Goal: Task Accomplishment & Management: Use online tool/utility

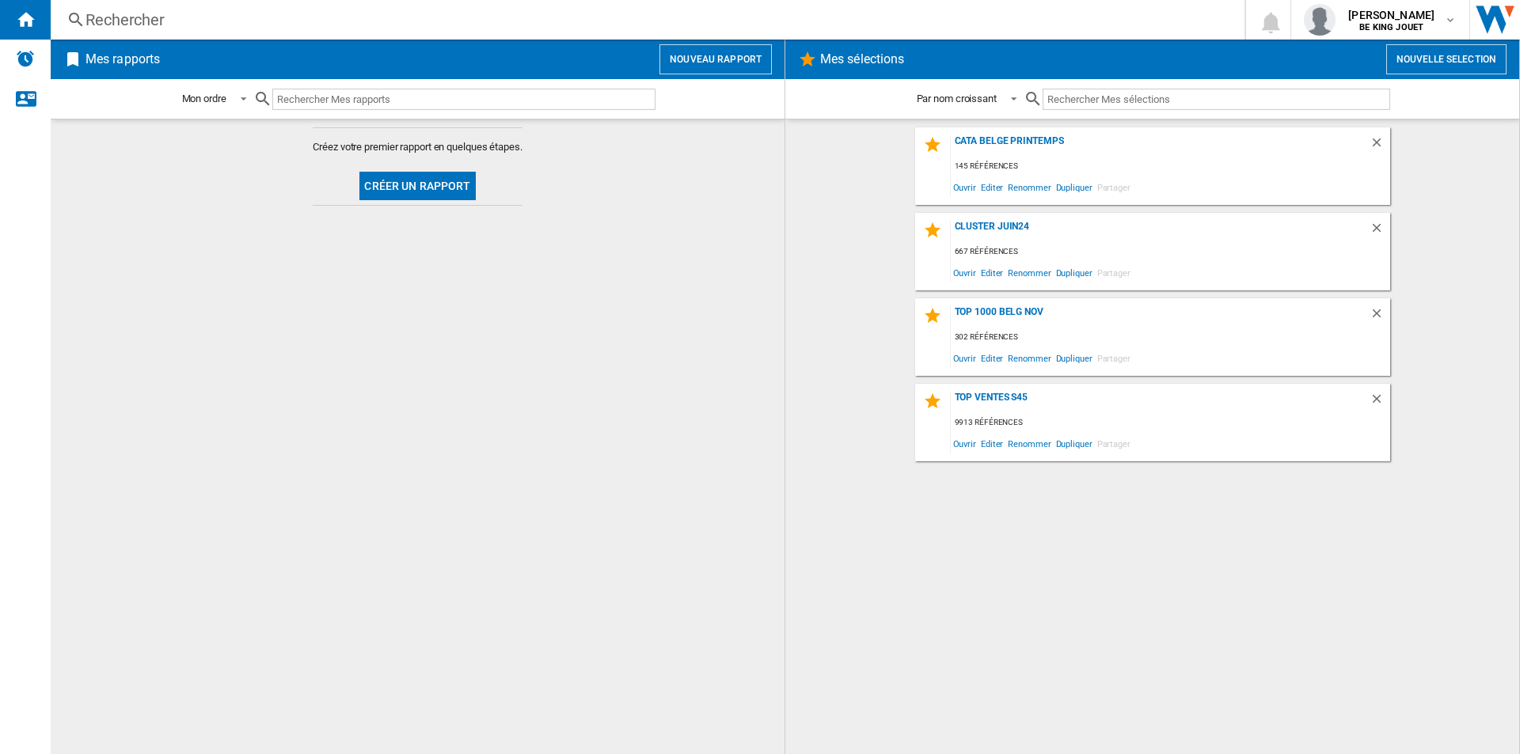
click at [708, 59] on button "Nouveau rapport" at bounding box center [715, 59] width 112 height 30
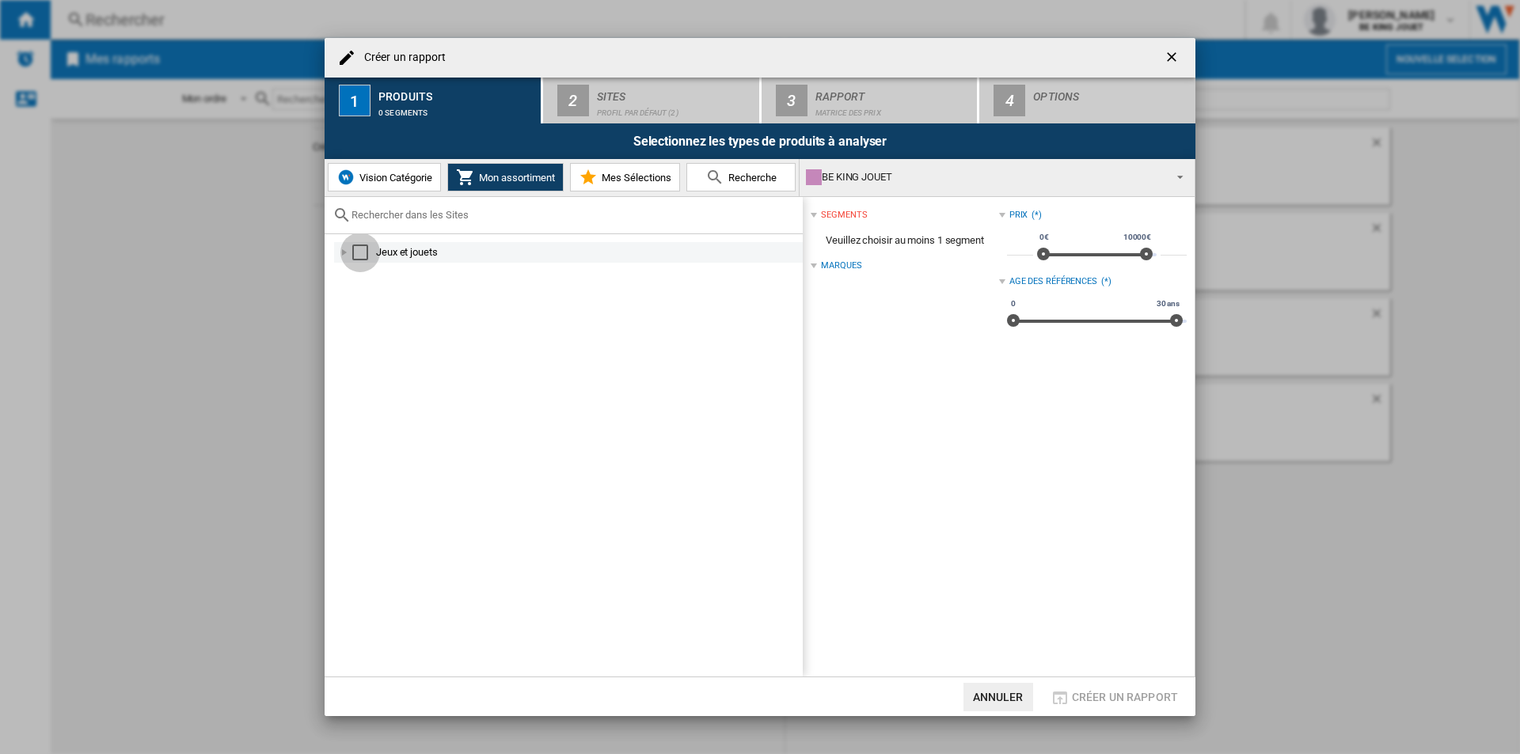
click at [357, 256] on div "Select" at bounding box center [360, 253] width 16 height 16
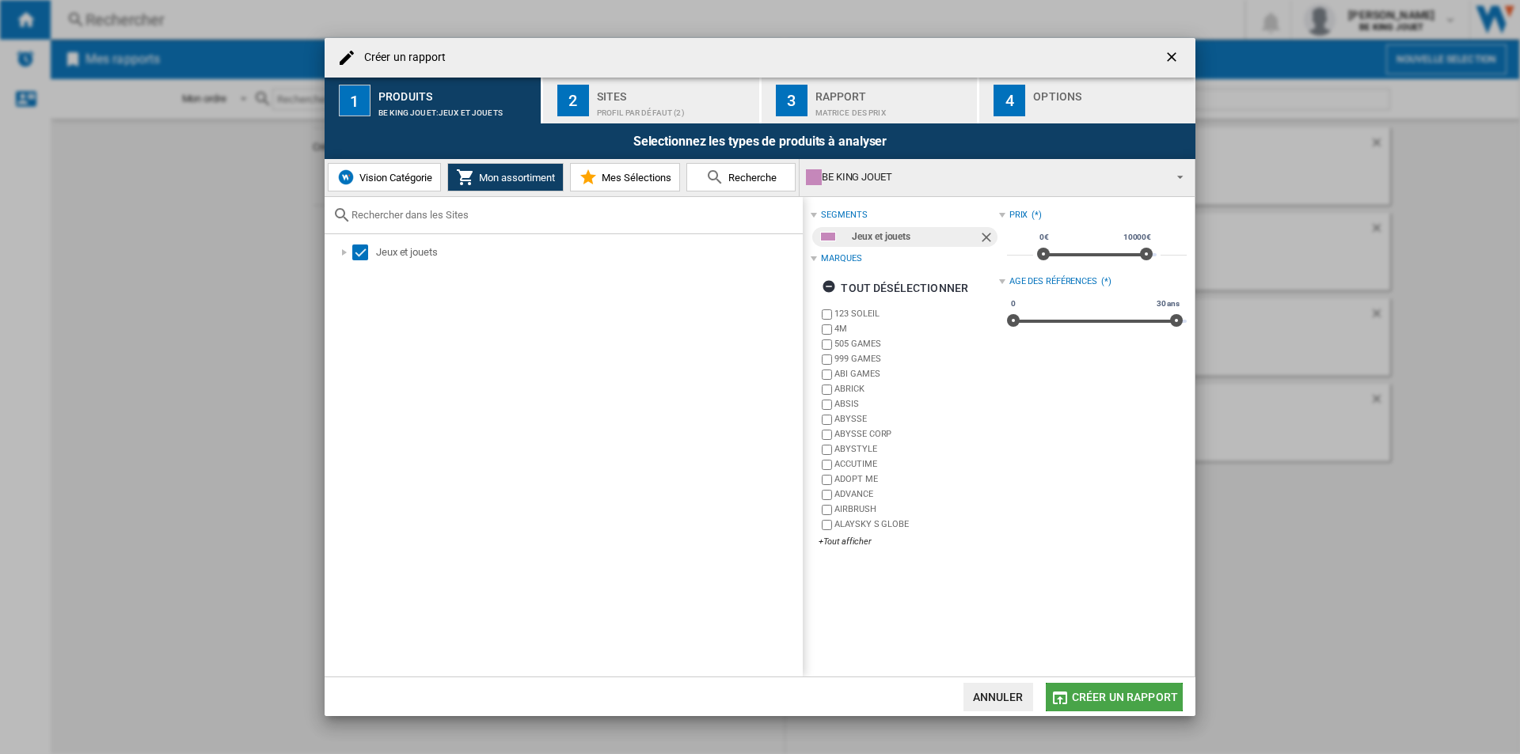
click at [1087, 694] on span "Créer un rapport" at bounding box center [1125, 697] width 106 height 13
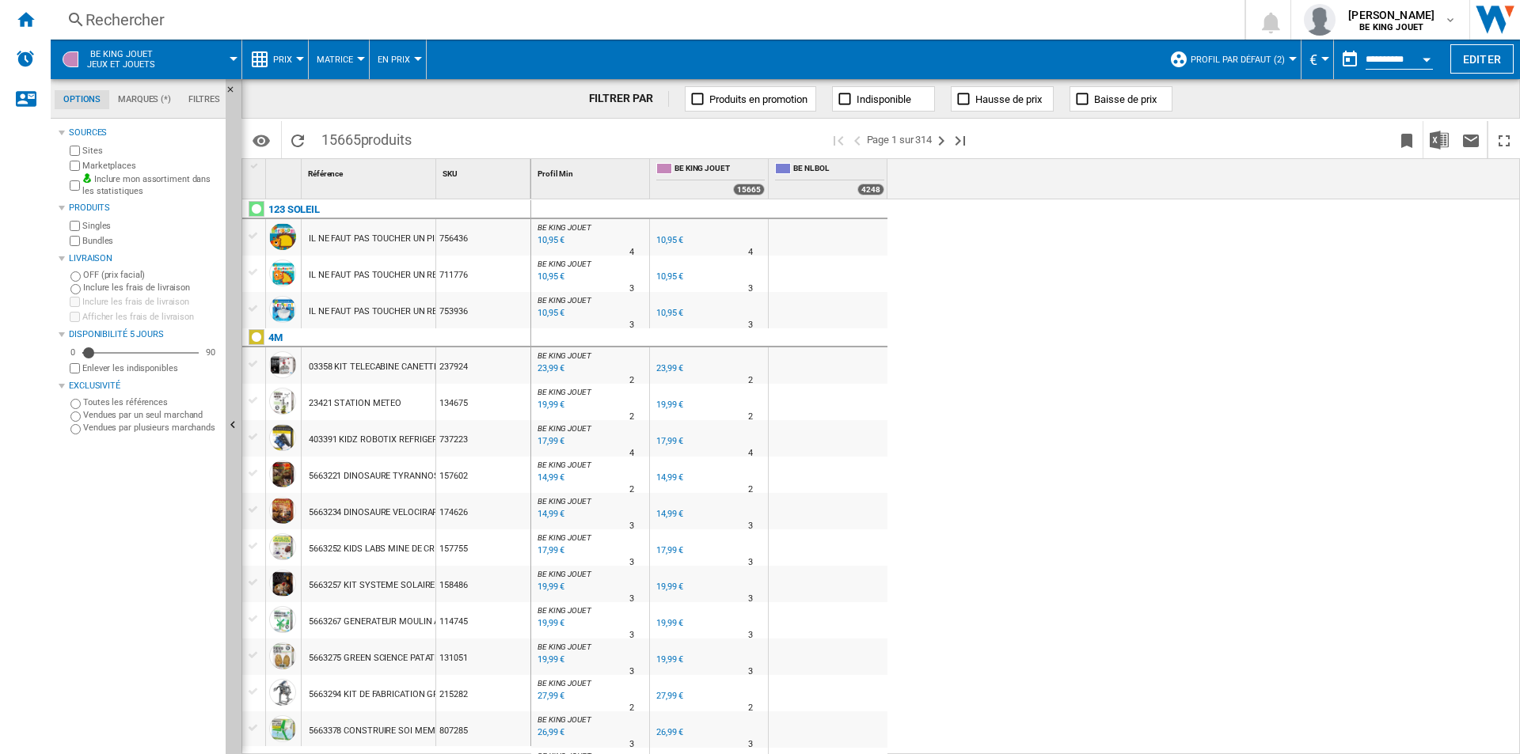
click at [1288, 57] on div at bounding box center [1292, 59] width 8 height 4
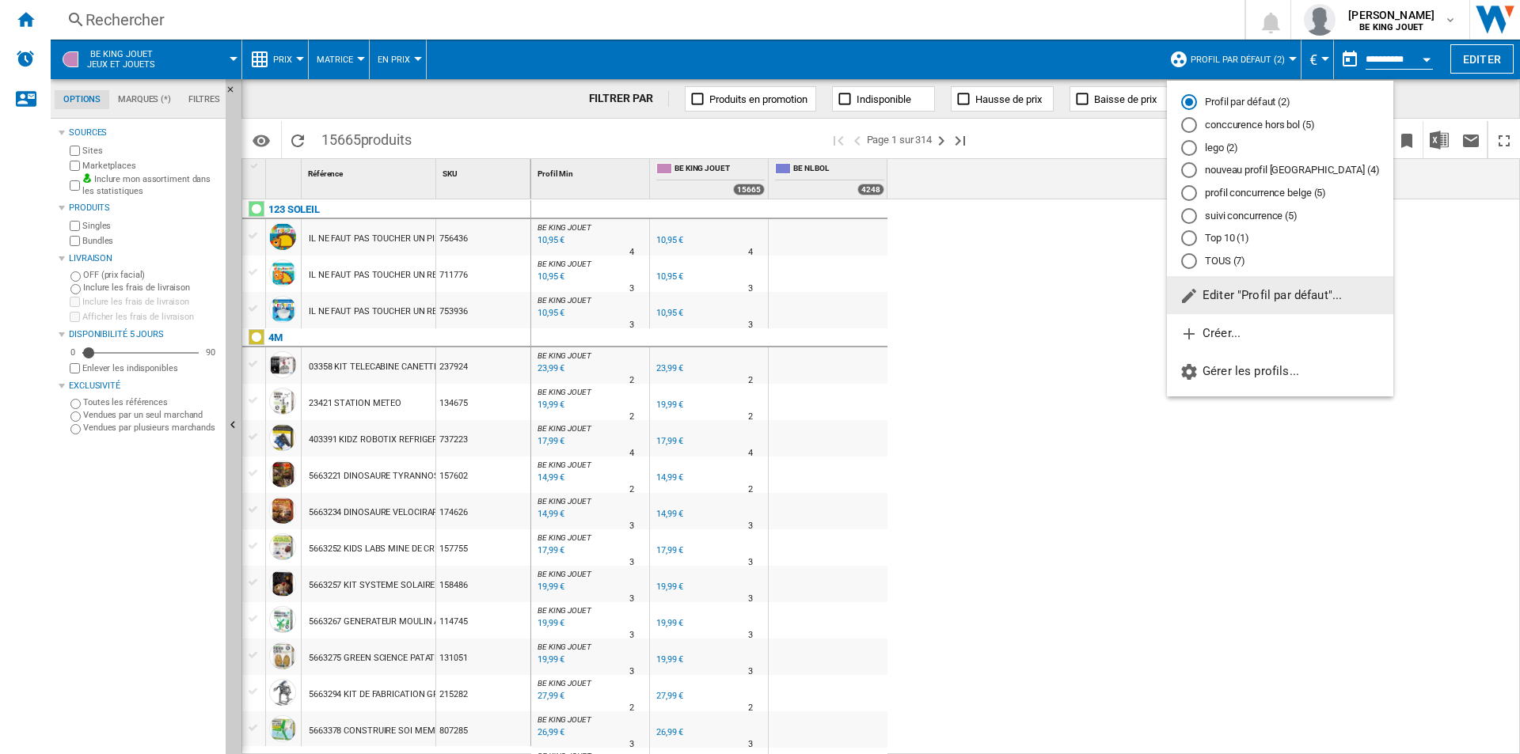
click at [1230, 123] on md-radio-button "conccurence hors bol (5)" at bounding box center [1280, 125] width 198 height 15
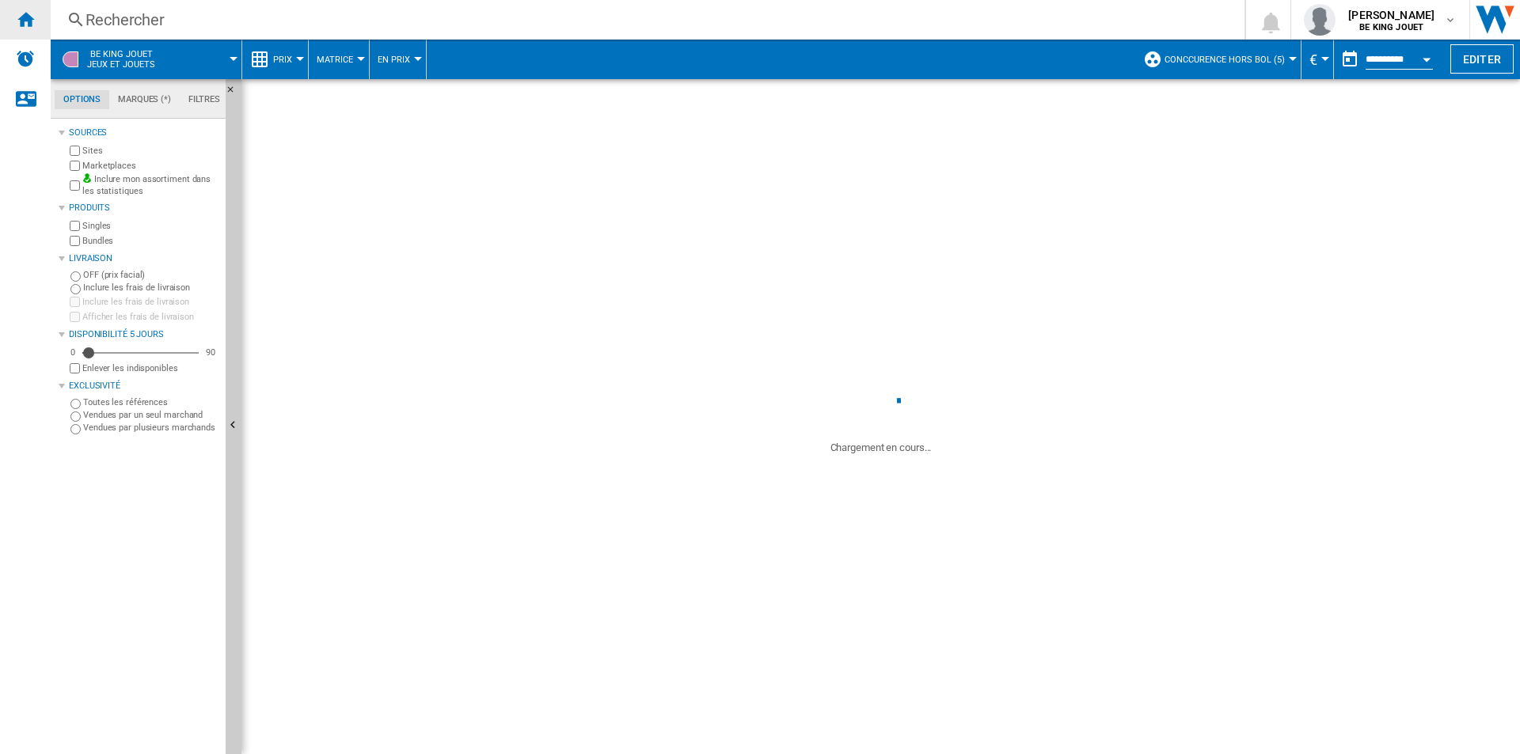
click at [35, 21] on div "Accueil" at bounding box center [25, 20] width 51 height 40
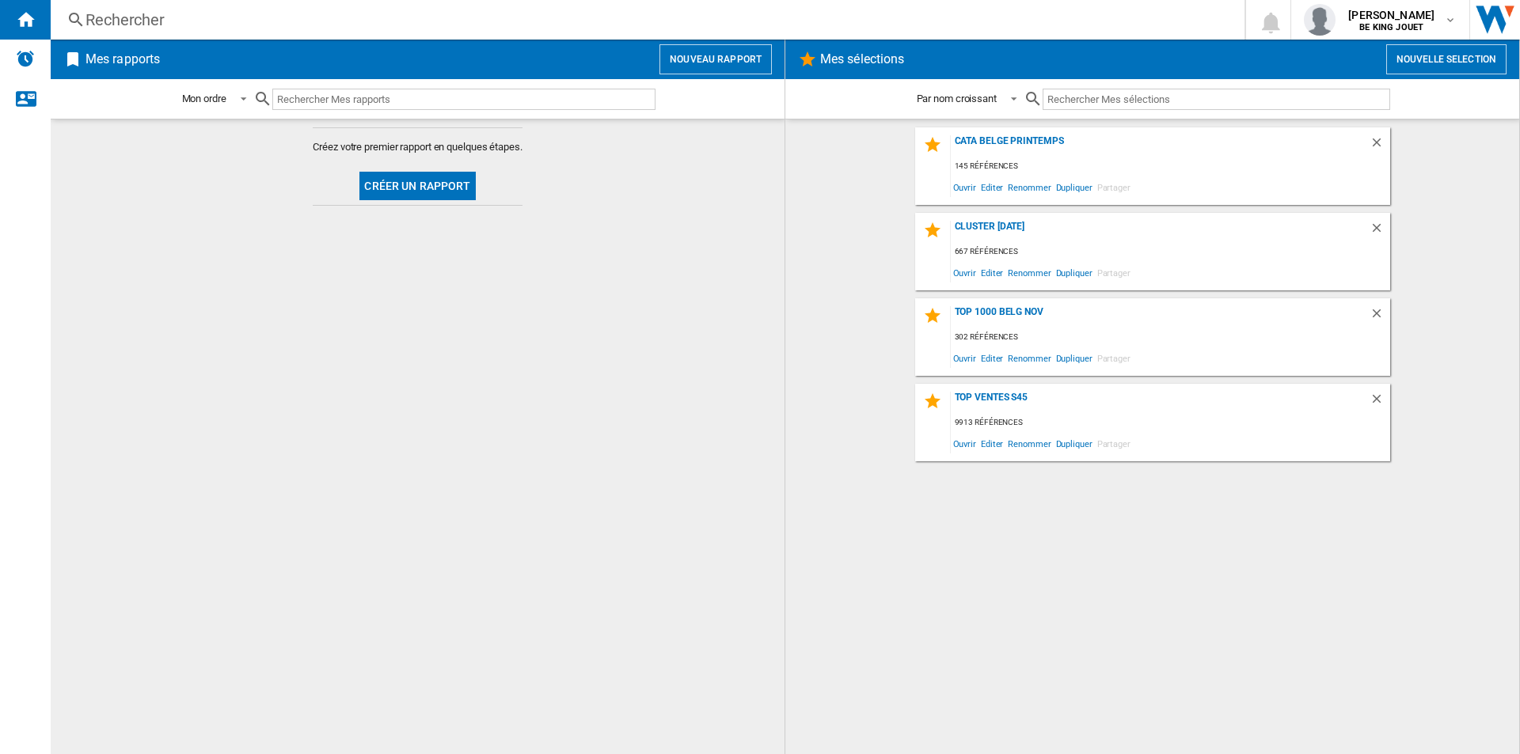
click at [848, 62] on h2 "Mes sélections" at bounding box center [862, 59] width 90 height 30
click at [809, 59] on ng-md-icon at bounding box center [807, 59] width 19 height 19
click at [1450, 51] on button "Nouvelle selection" at bounding box center [1446, 59] width 120 height 30
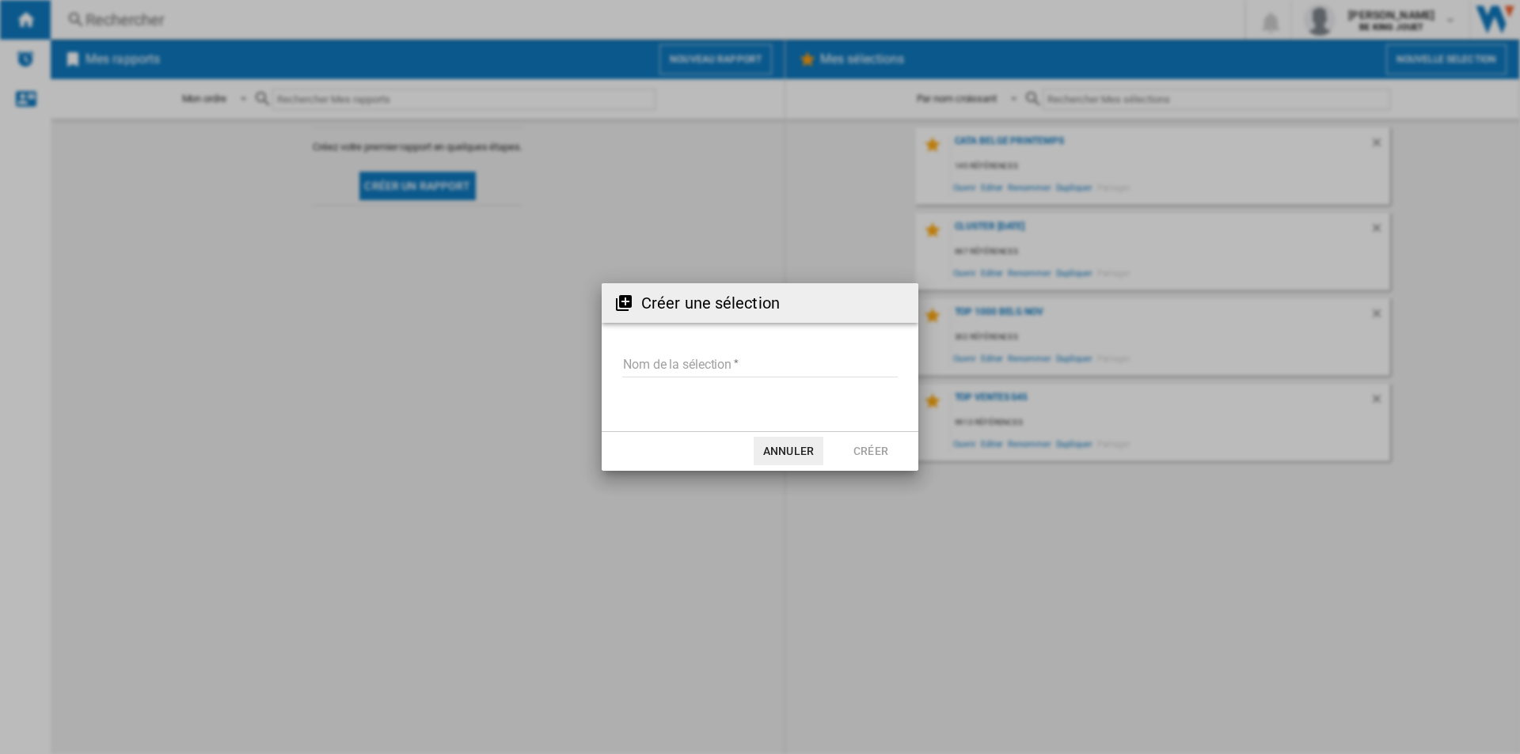
click at [752, 367] on input "Nom de la sélection" at bounding box center [759, 366] width 275 height 24
type input "**********"
click at [882, 451] on button "Créer" at bounding box center [871, 451] width 70 height 28
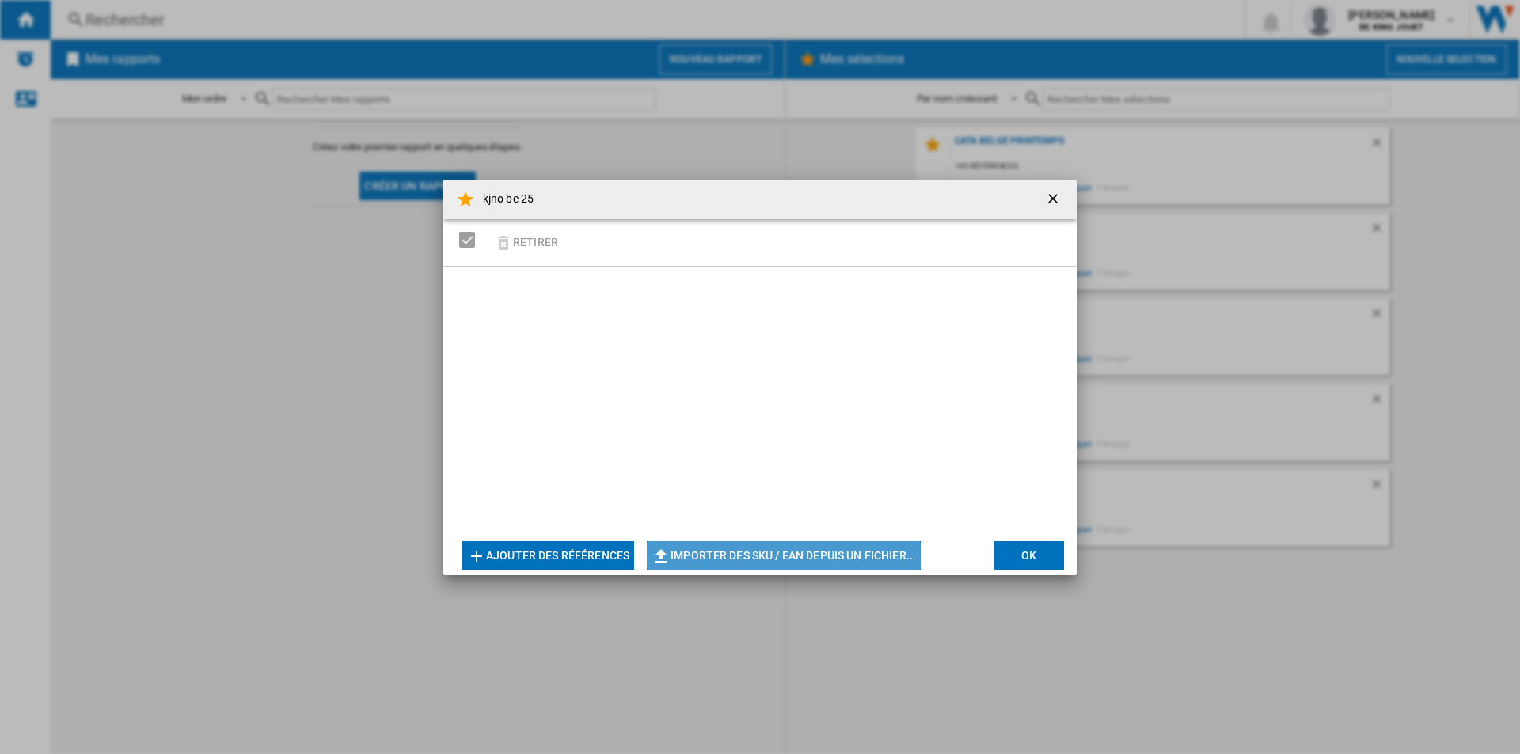
click at [696, 556] on button "Importer des SKU / EAN depuis un fichier..." at bounding box center [784, 555] width 274 height 28
type input "**********"
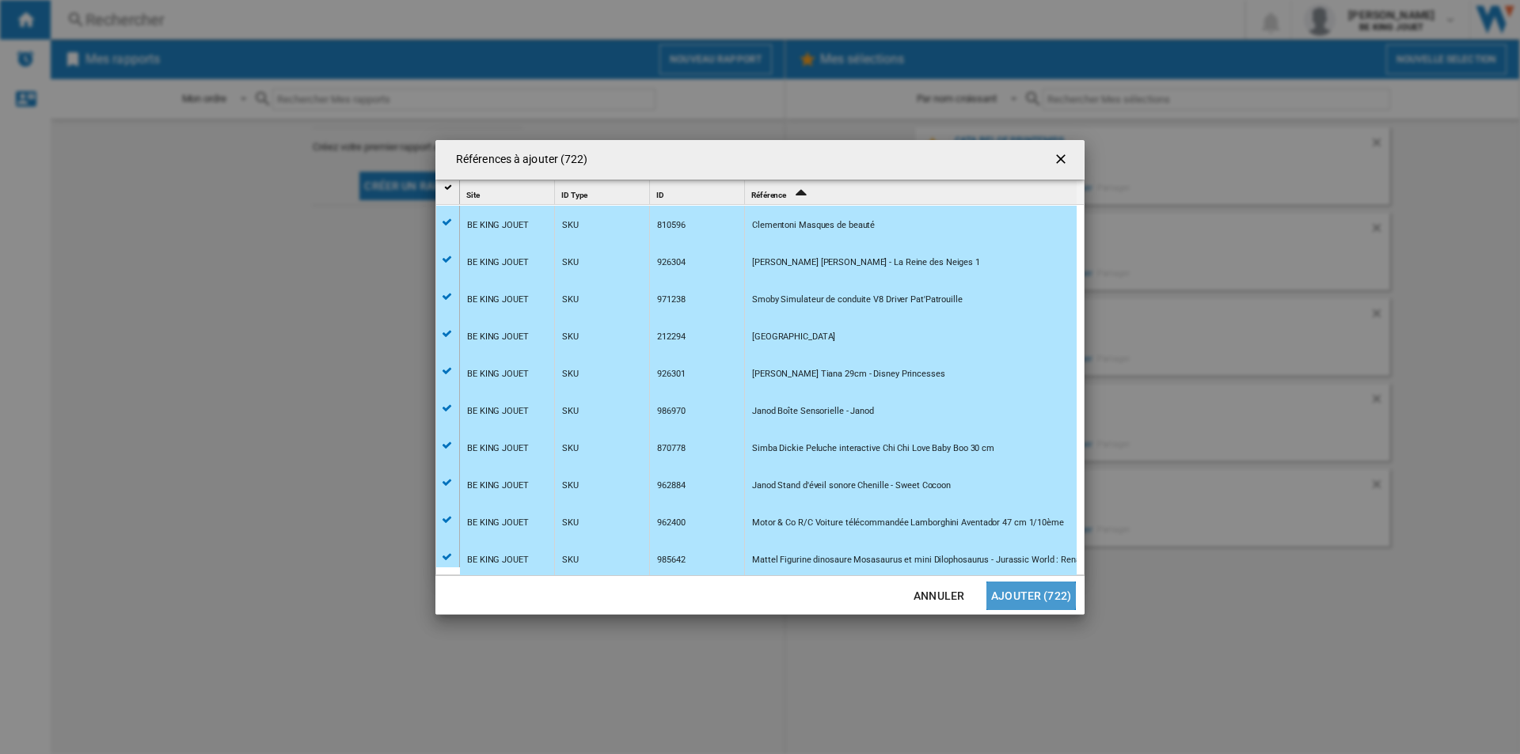
click at [1008, 594] on button "Ajouter (722)" at bounding box center [1030, 596] width 89 height 28
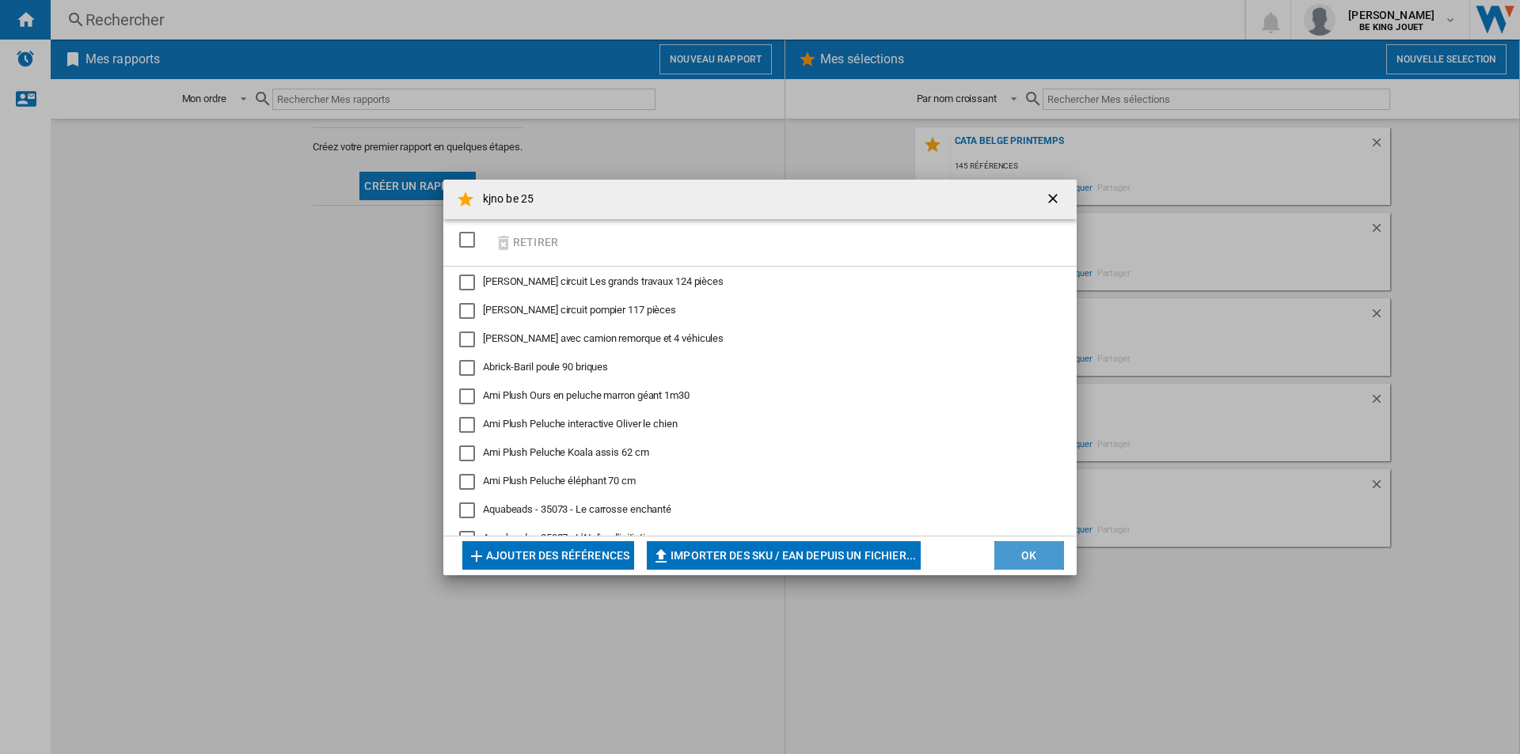
click at [1026, 556] on button "OK" at bounding box center [1029, 555] width 70 height 28
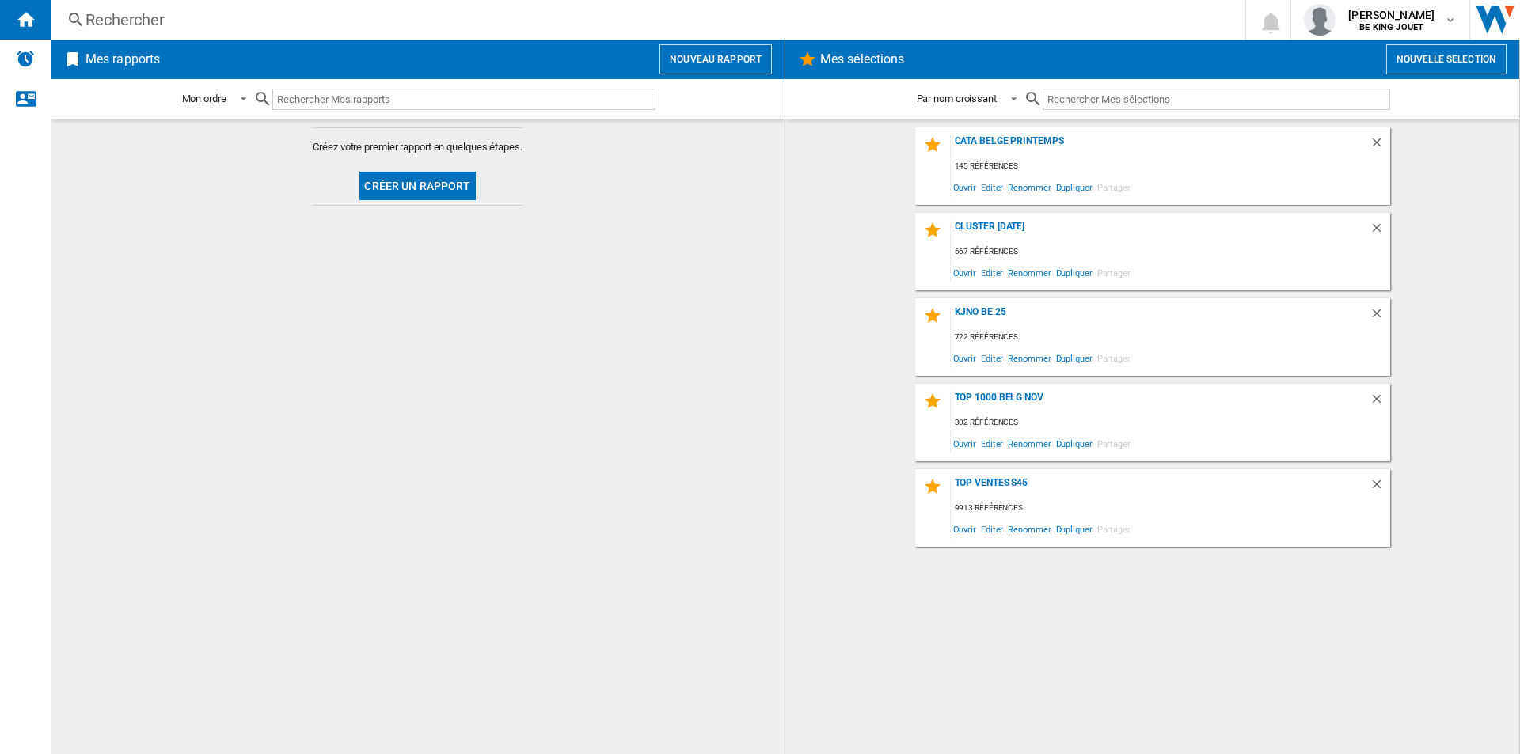
click at [983, 345] on div "722 références" at bounding box center [1170, 338] width 439 height 20
click at [965, 361] on span "Ouvrir" at bounding box center [965, 357] width 28 height 21
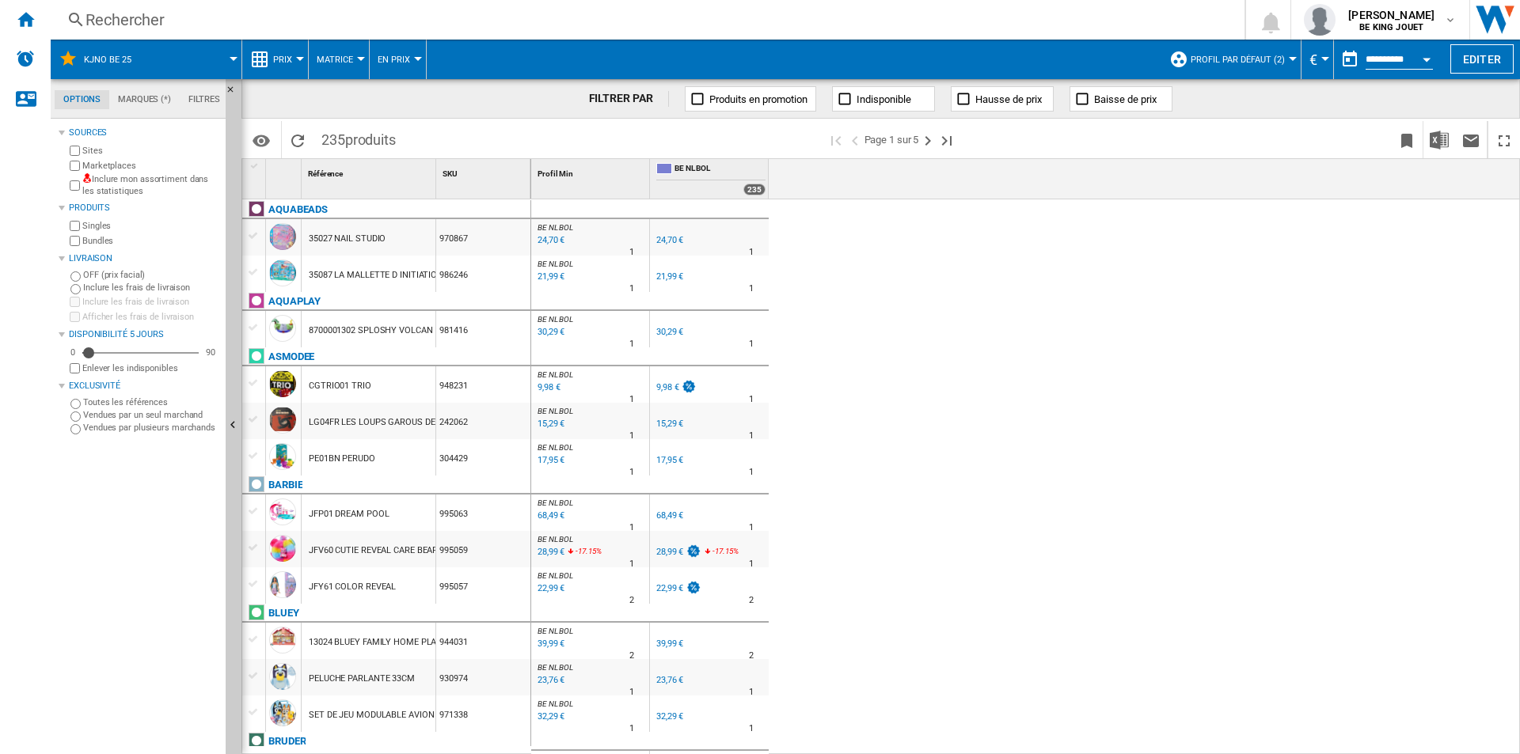
click at [1288, 60] on div at bounding box center [1292, 59] width 8 height 4
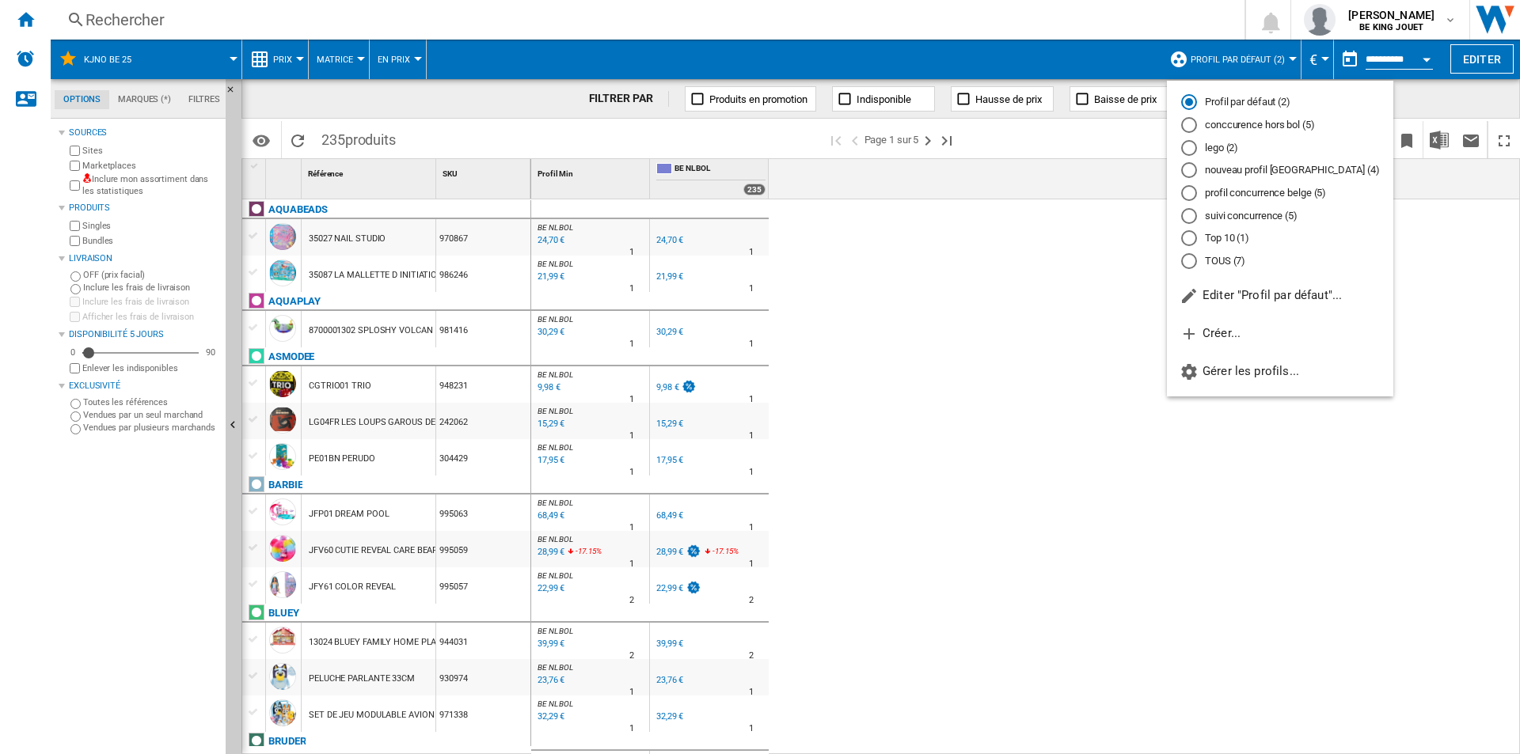
click at [1254, 192] on md-radio-button "profil concurrence belge (5)" at bounding box center [1280, 193] width 198 height 15
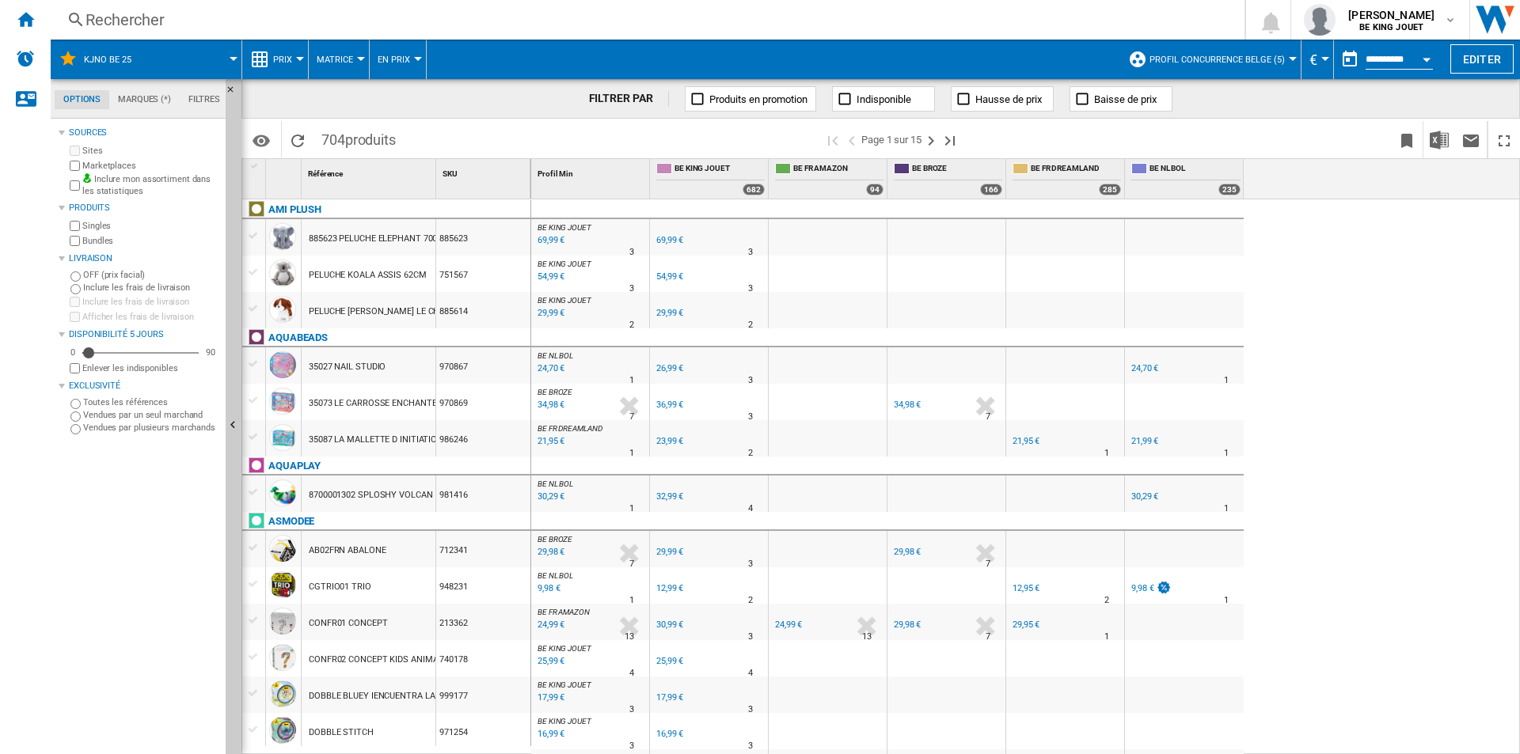
click at [1289, 60] on div at bounding box center [1292, 59] width 8 height 4
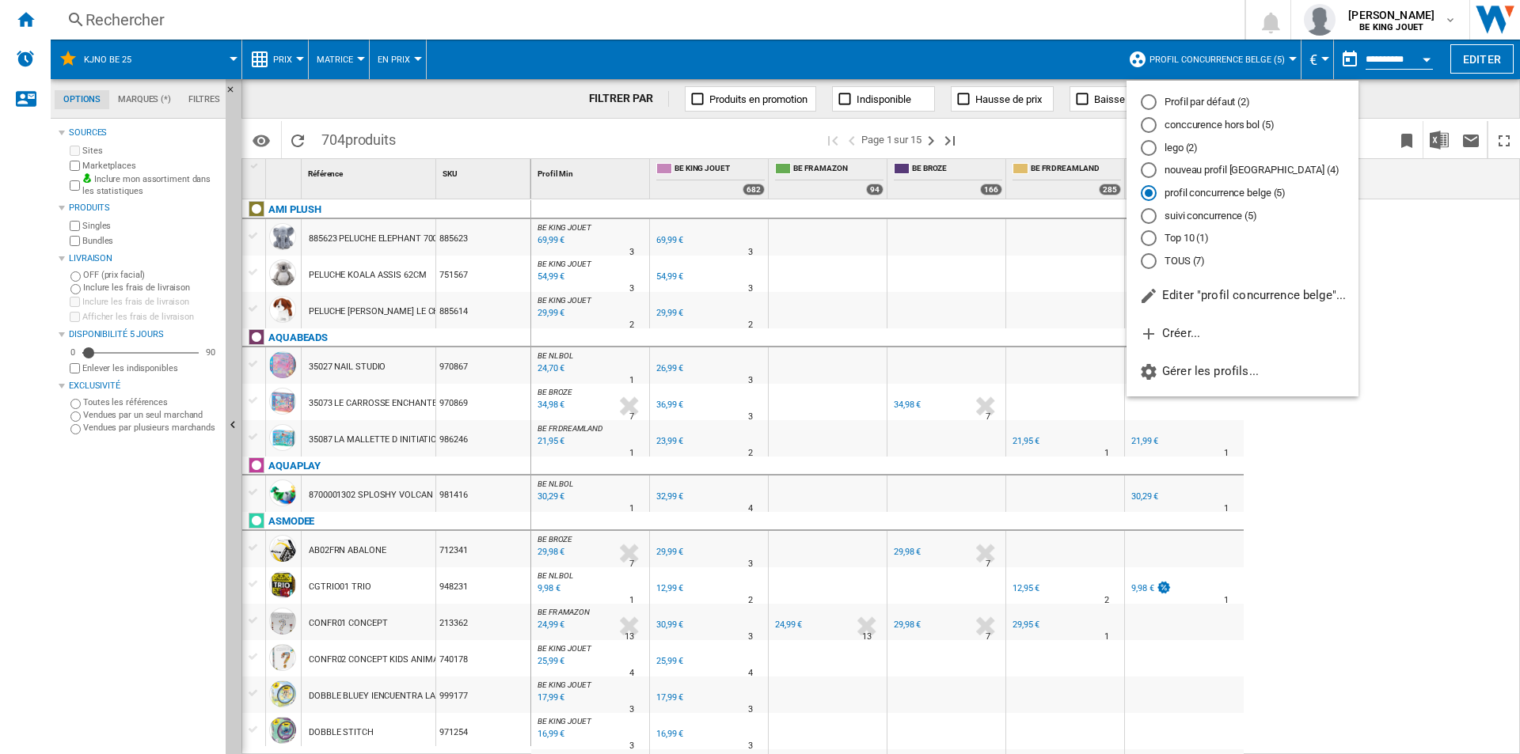
click at [1235, 121] on md-radio-button "conccurence hors bol (5)" at bounding box center [1241, 125] width 203 height 15
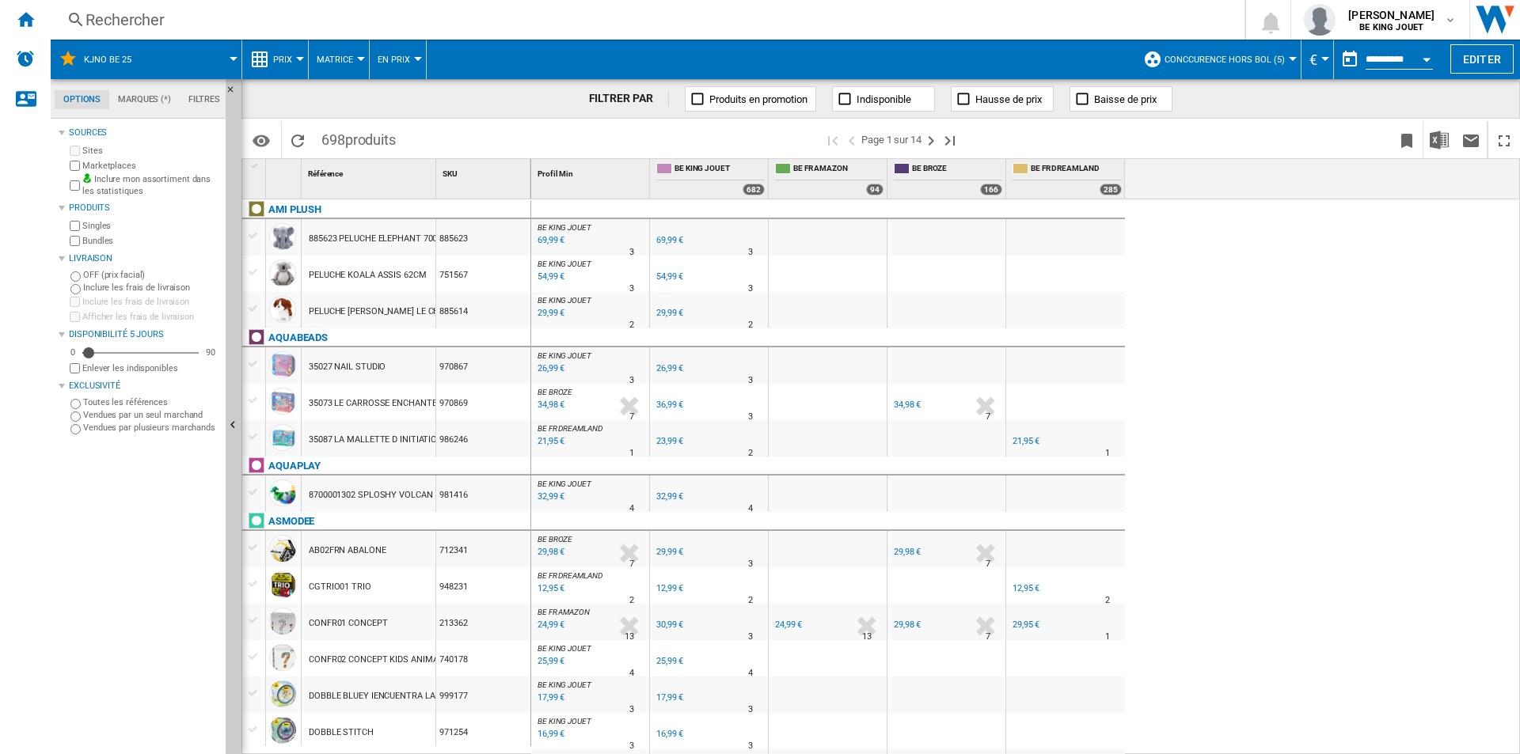
click at [1288, 60] on div at bounding box center [1292, 59] width 8 height 4
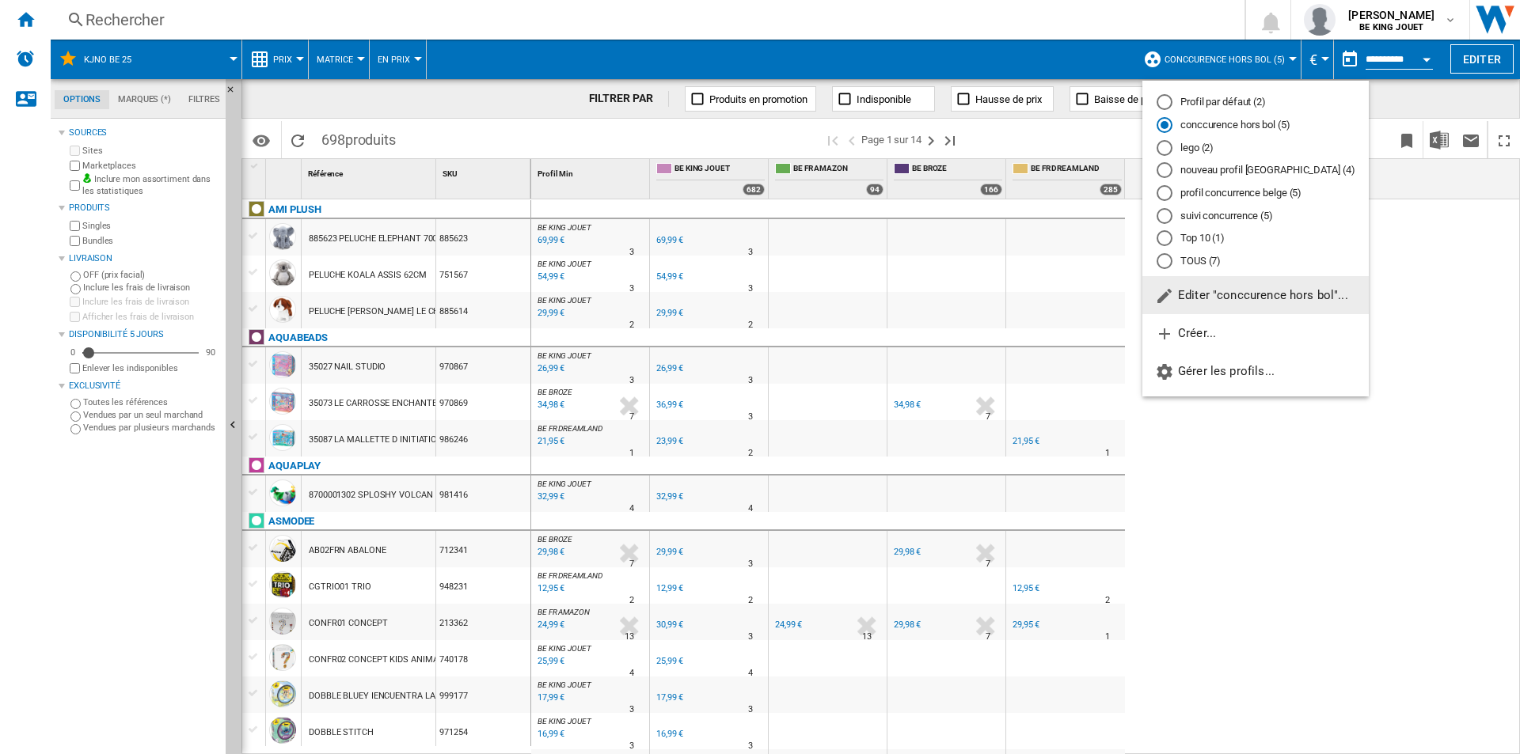
click at [1201, 234] on md-radio-button "Top 10 (1)" at bounding box center [1255, 238] width 198 height 15
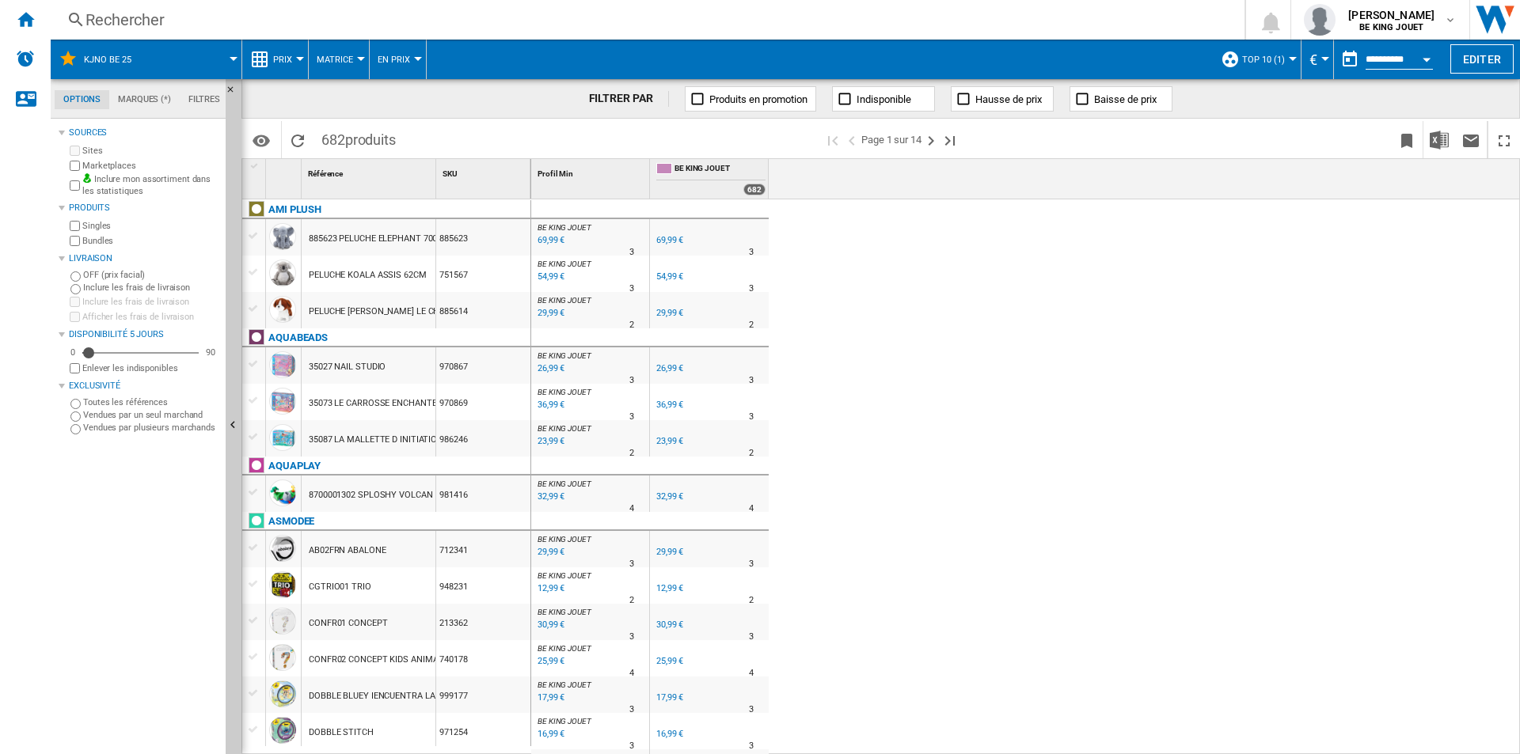
click at [1292, 59] on div at bounding box center [1292, 59] width 8 height 4
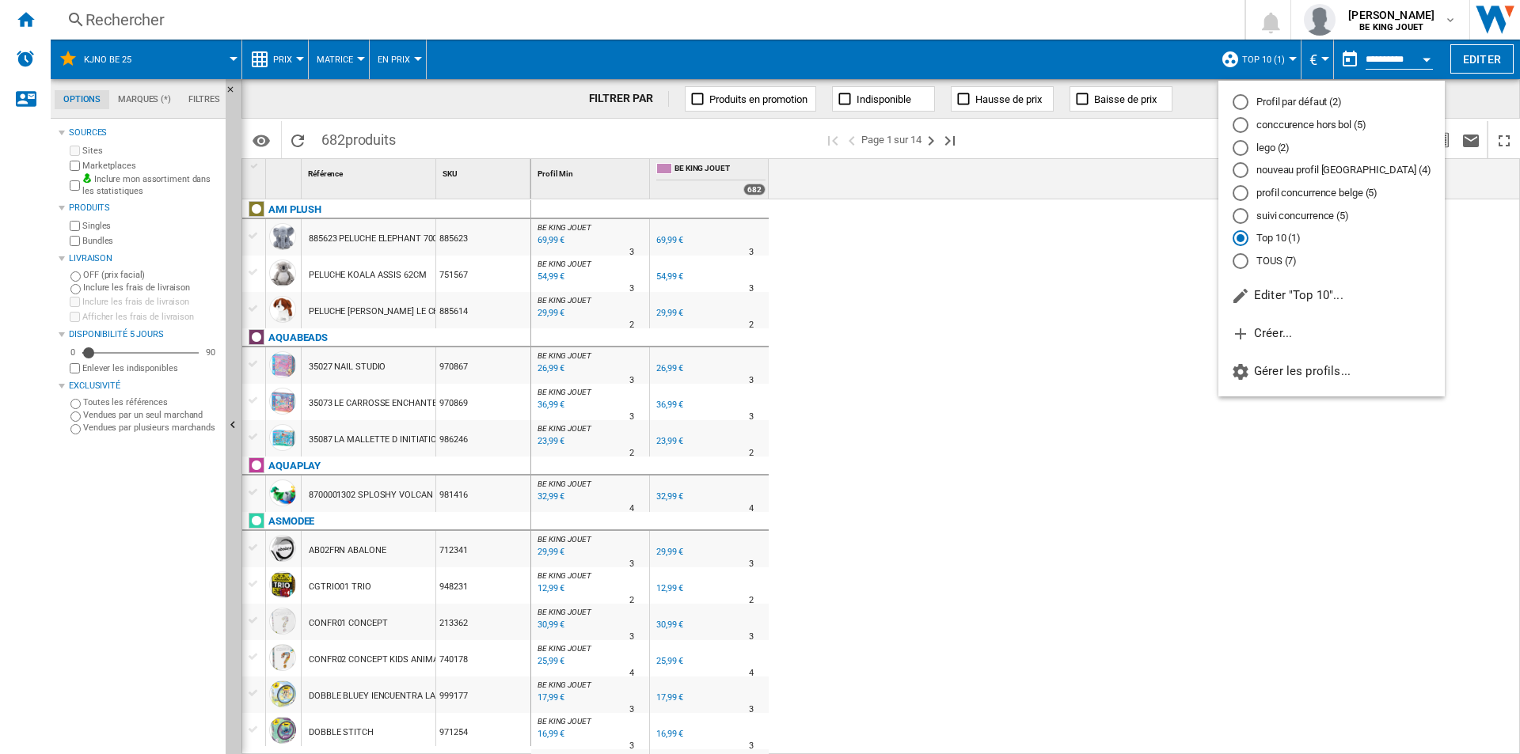
click at [1276, 263] on md-radio-button "TOUS (7)" at bounding box center [1331, 261] width 198 height 15
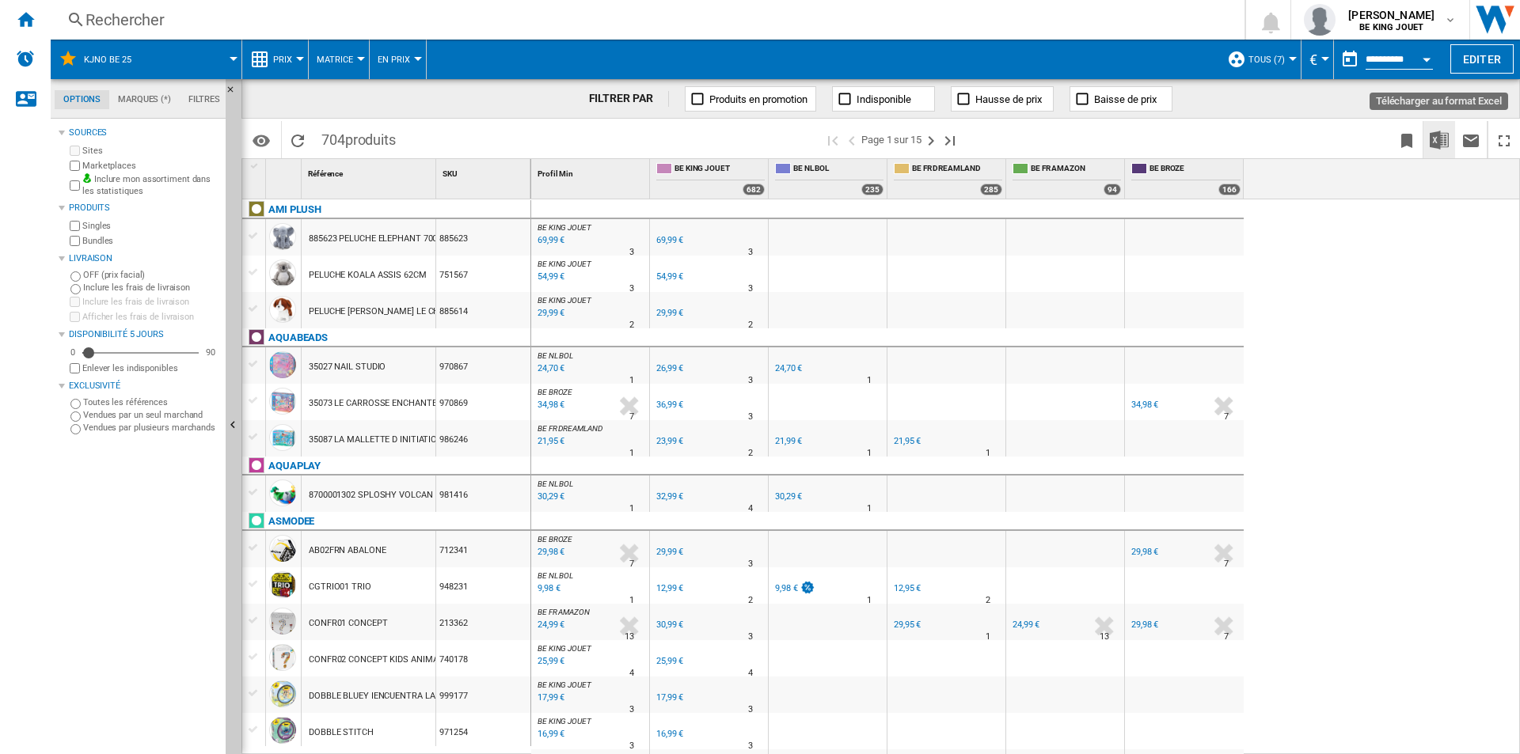
click at [1440, 139] on img "Télécharger au format Excel" at bounding box center [1438, 140] width 19 height 19
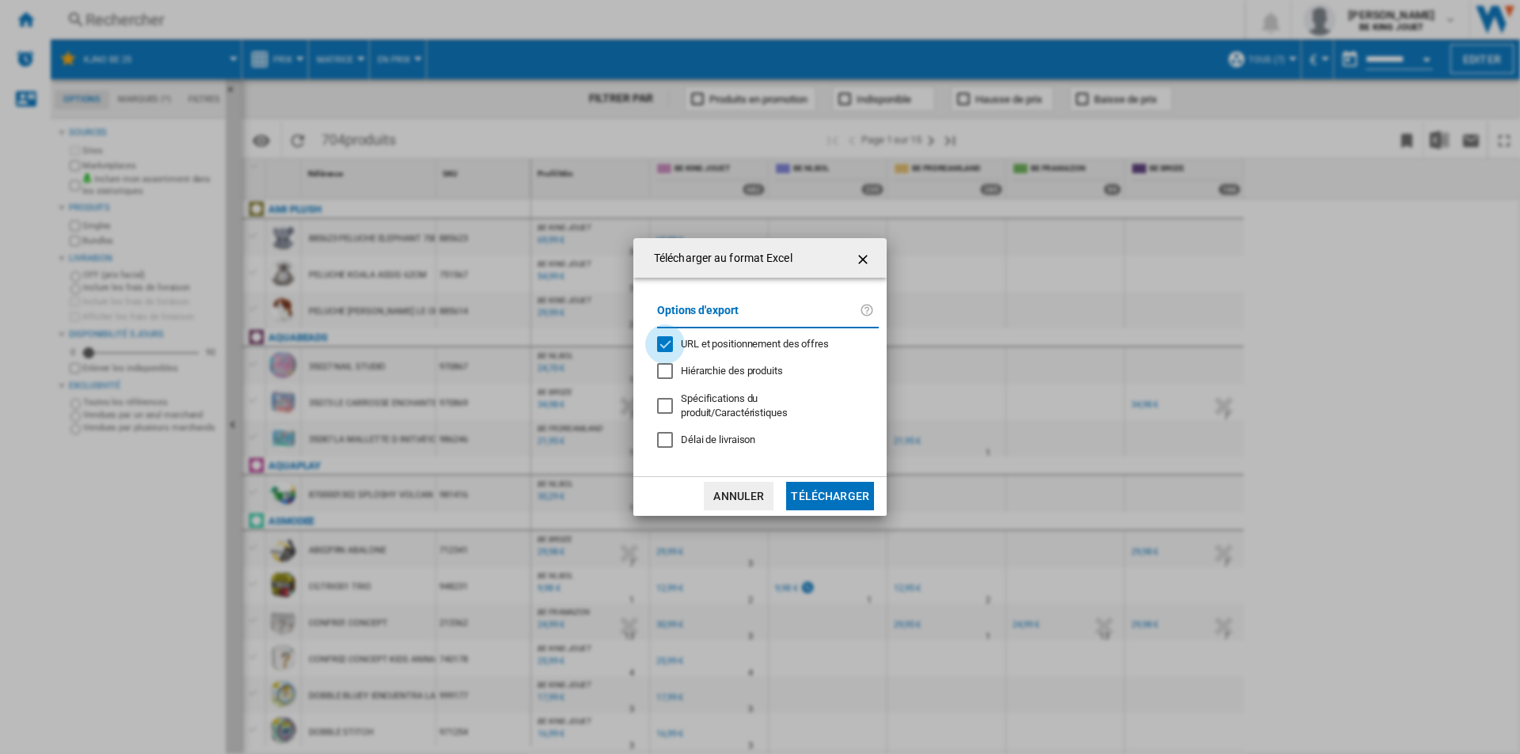
click at [672, 346] on div "URL et positionnement des offres" at bounding box center [665, 344] width 16 height 16
click at [852, 495] on button "Télécharger" at bounding box center [830, 496] width 88 height 28
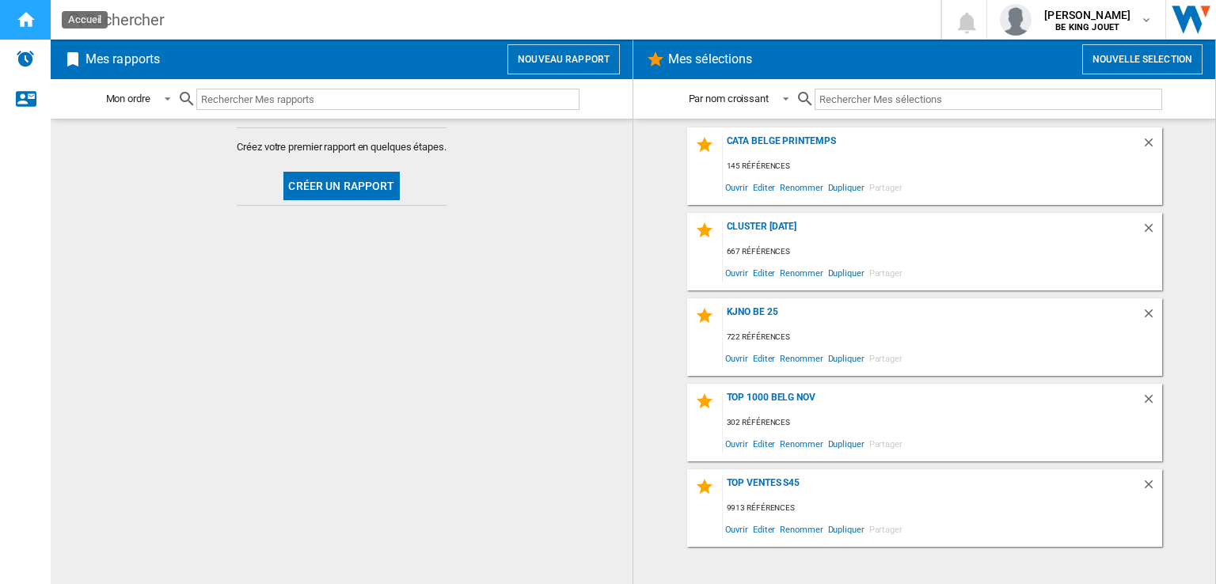
click at [22, 17] on ng-md-icon "Accueil" at bounding box center [25, 18] width 19 height 19
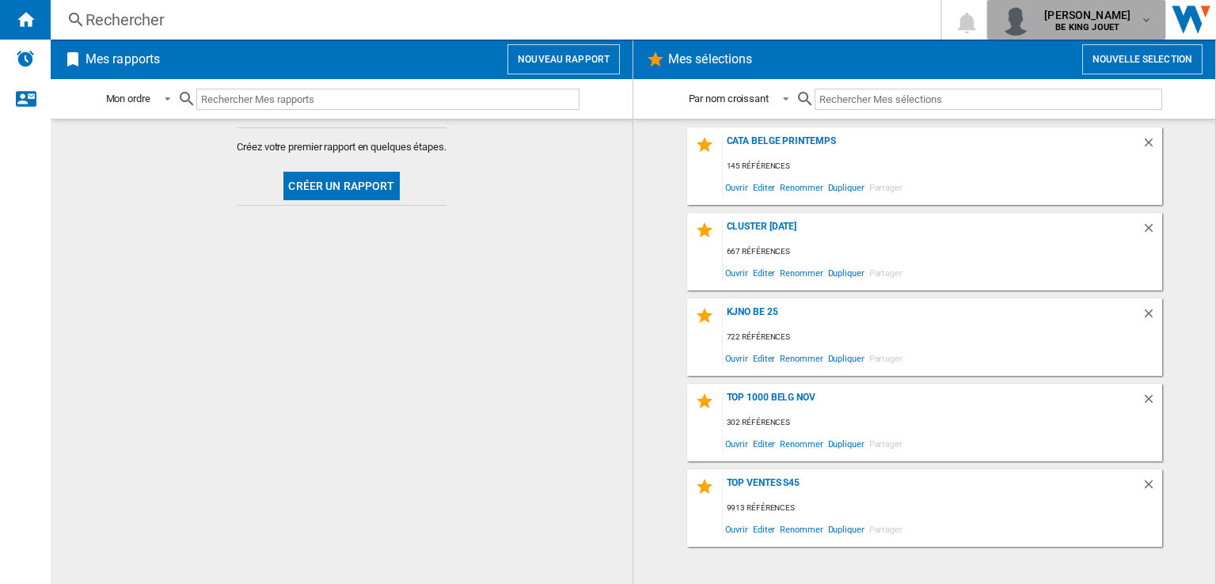
click at [1140, 25] on md-icon "button" at bounding box center [1146, 19] width 13 height 13
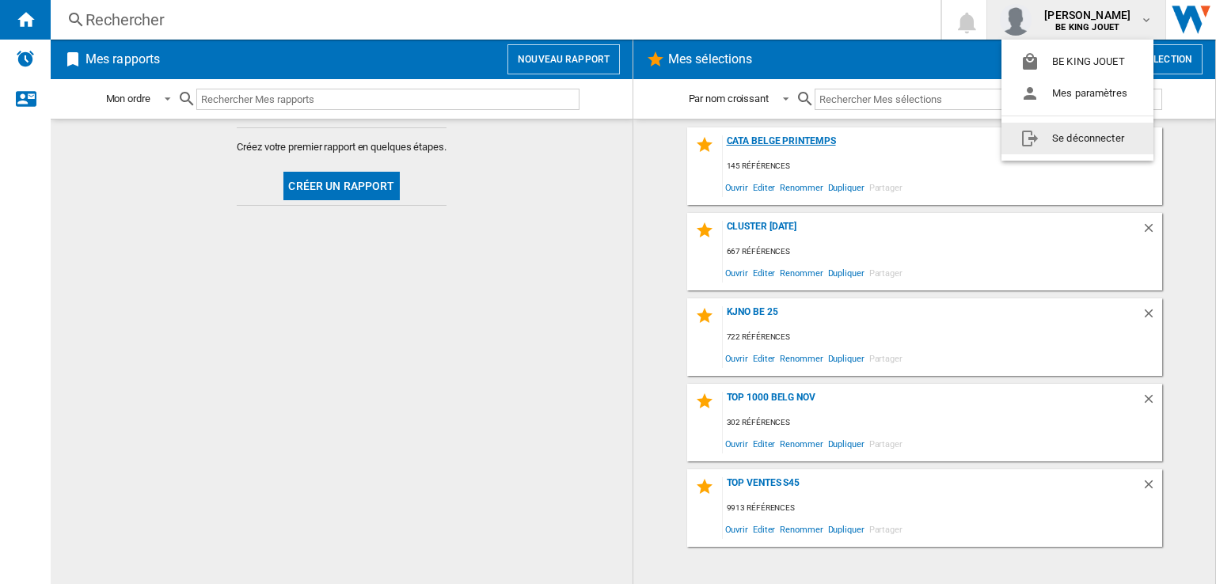
click at [1098, 146] on button "Se déconnecter" at bounding box center [1077, 139] width 152 height 32
